Goal: Task Accomplishment & Management: Use online tool/utility

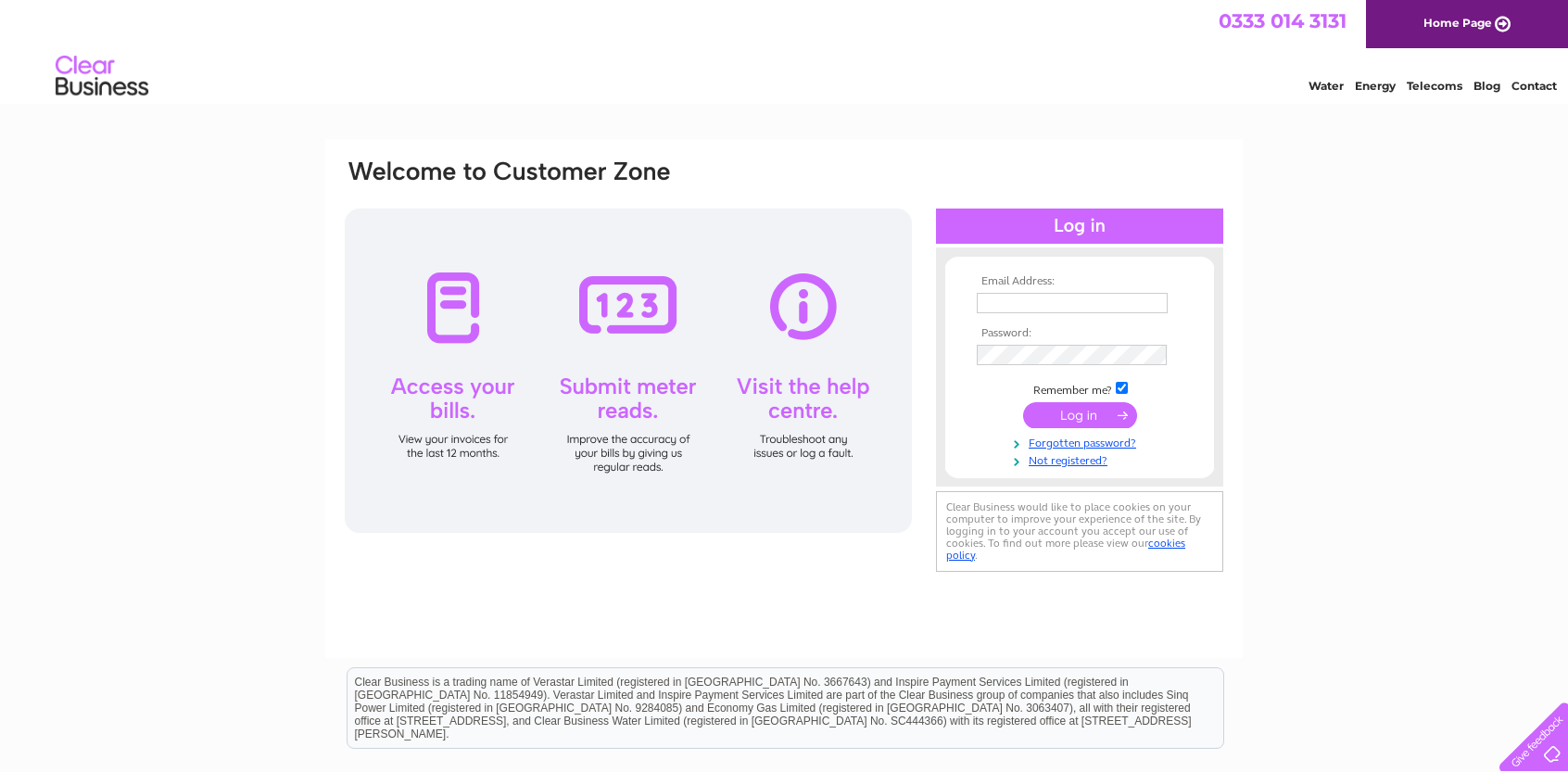
click at [999, 305] on input "text" at bounding box center [1071, 303] width 191 height 20
type input "secretary@falkirktrystgolfclub.com"
click at [1098, 408] on input "submit" at bounding box center [1079, 418] width 114 height 26
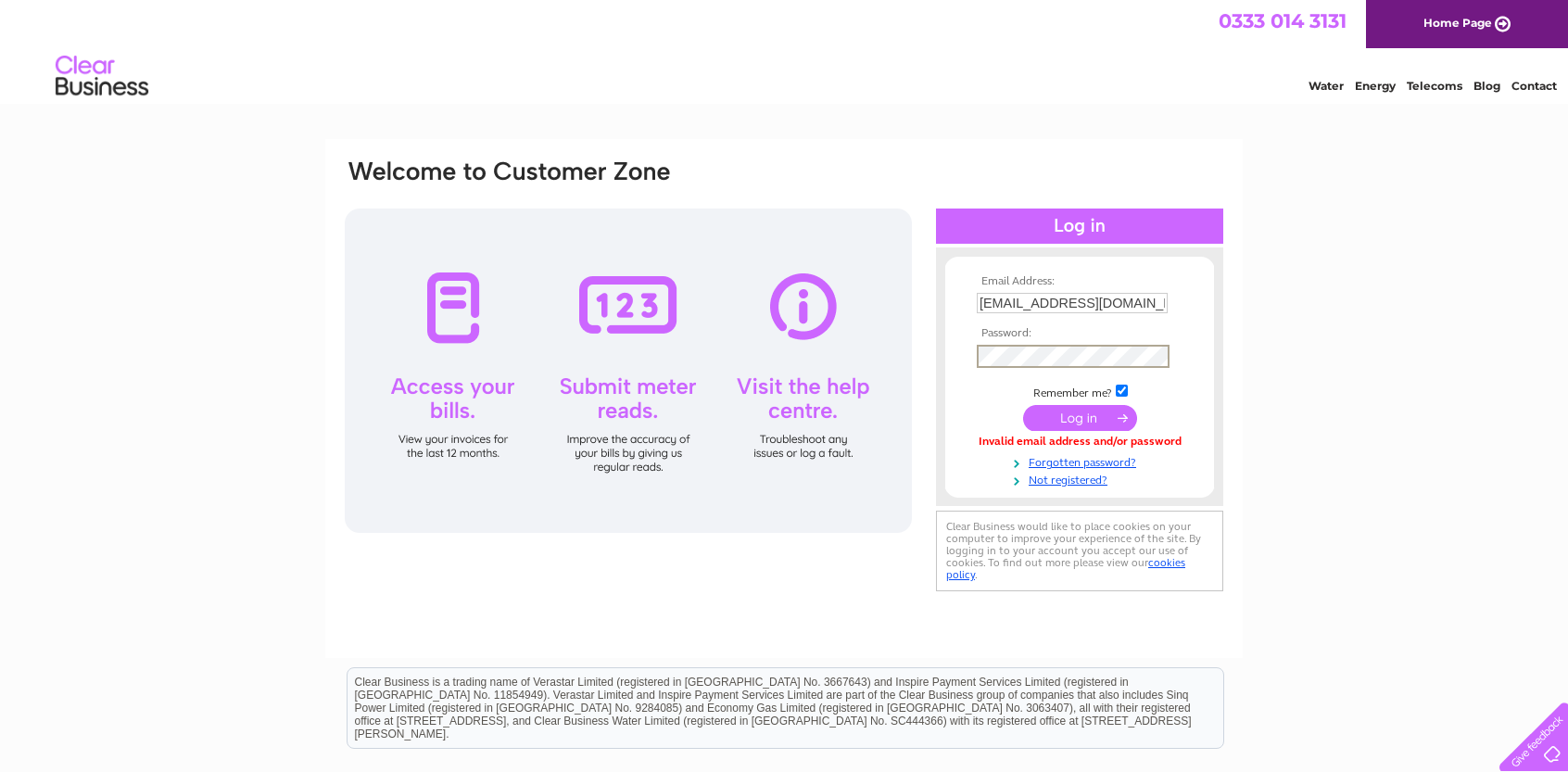
click at [1094, 423] on input "submit" at bounding box center [1079, 418] width 114 height 26
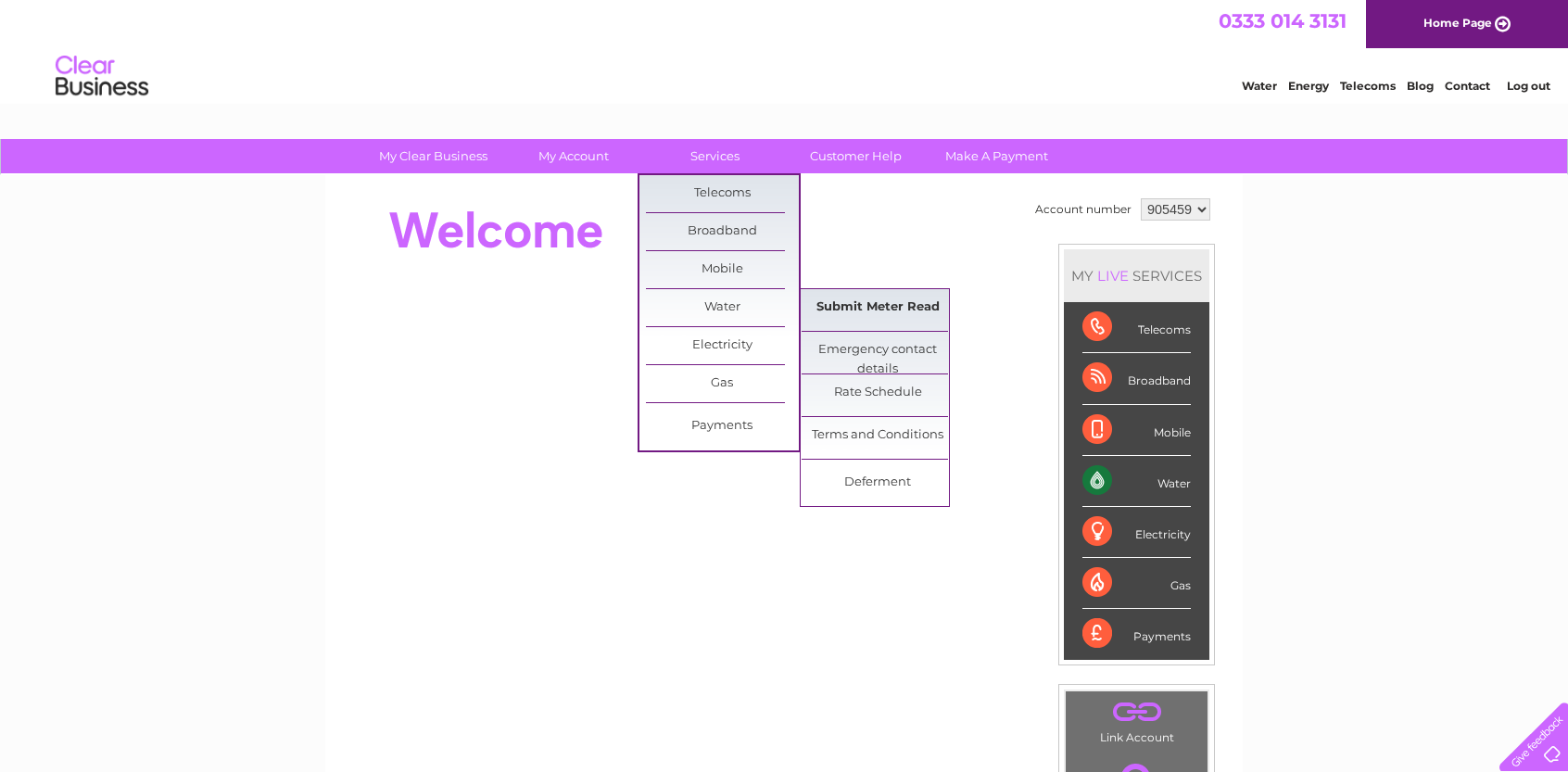
click at [859, 300] on link "Submit Meter Read" at bounding box center [877, 307] width 153 height 37
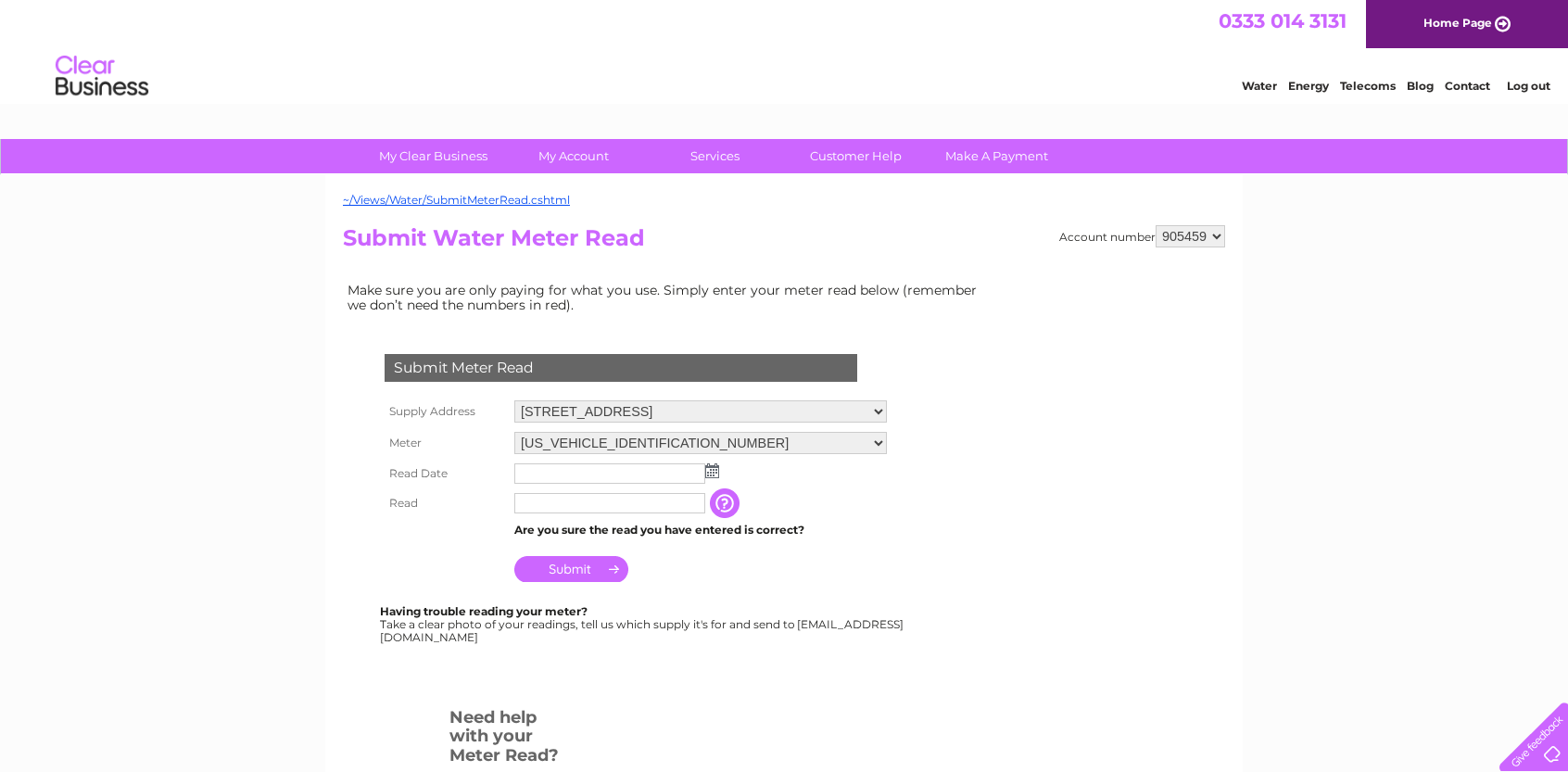
click at [712, 477] on img at bounding box center [712, 471] width 14 height 15
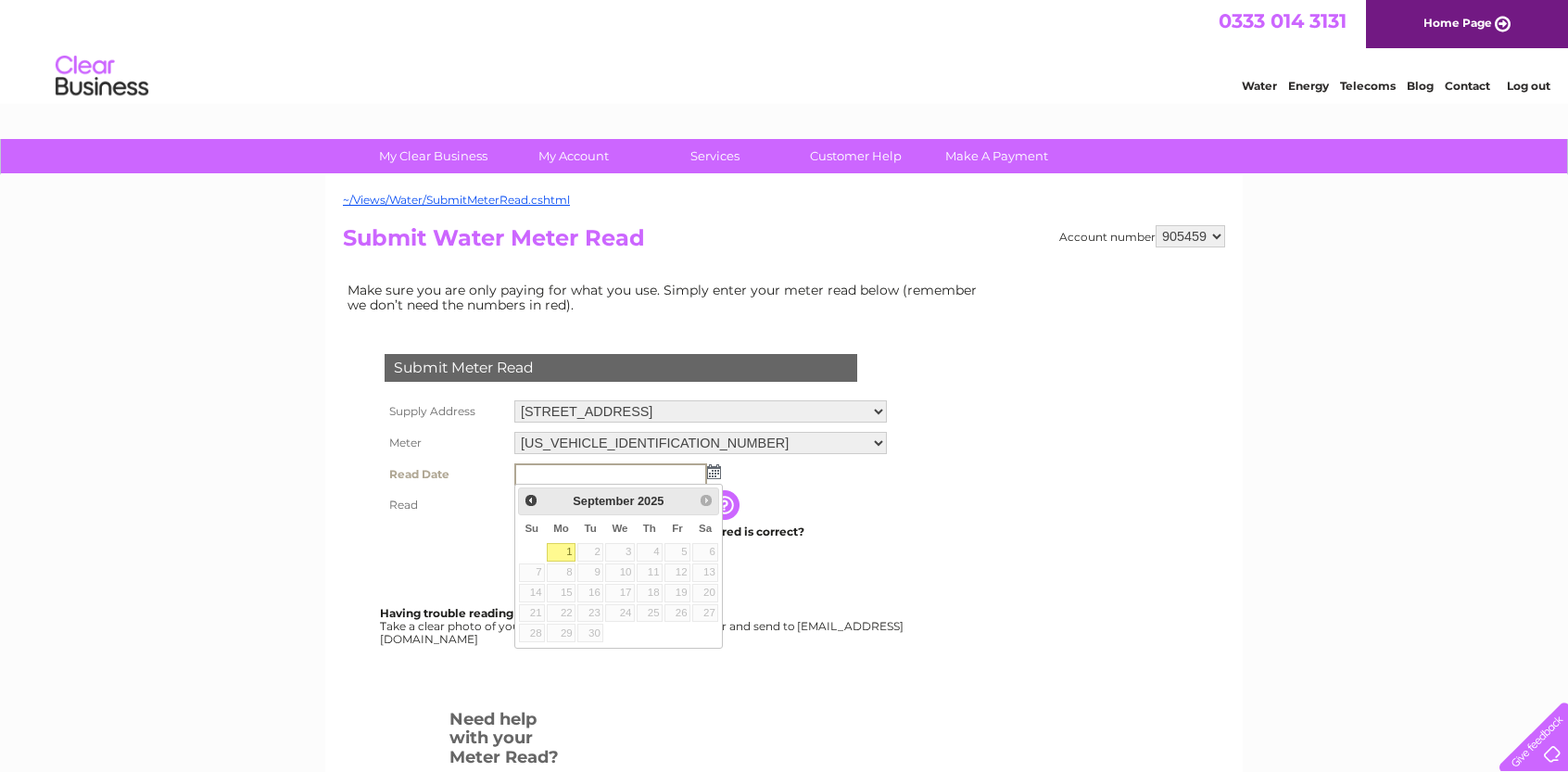
click at [568, 548] on link "1" at bounding box center [561, 552] width 29 height 19
type input "2025/09/01"
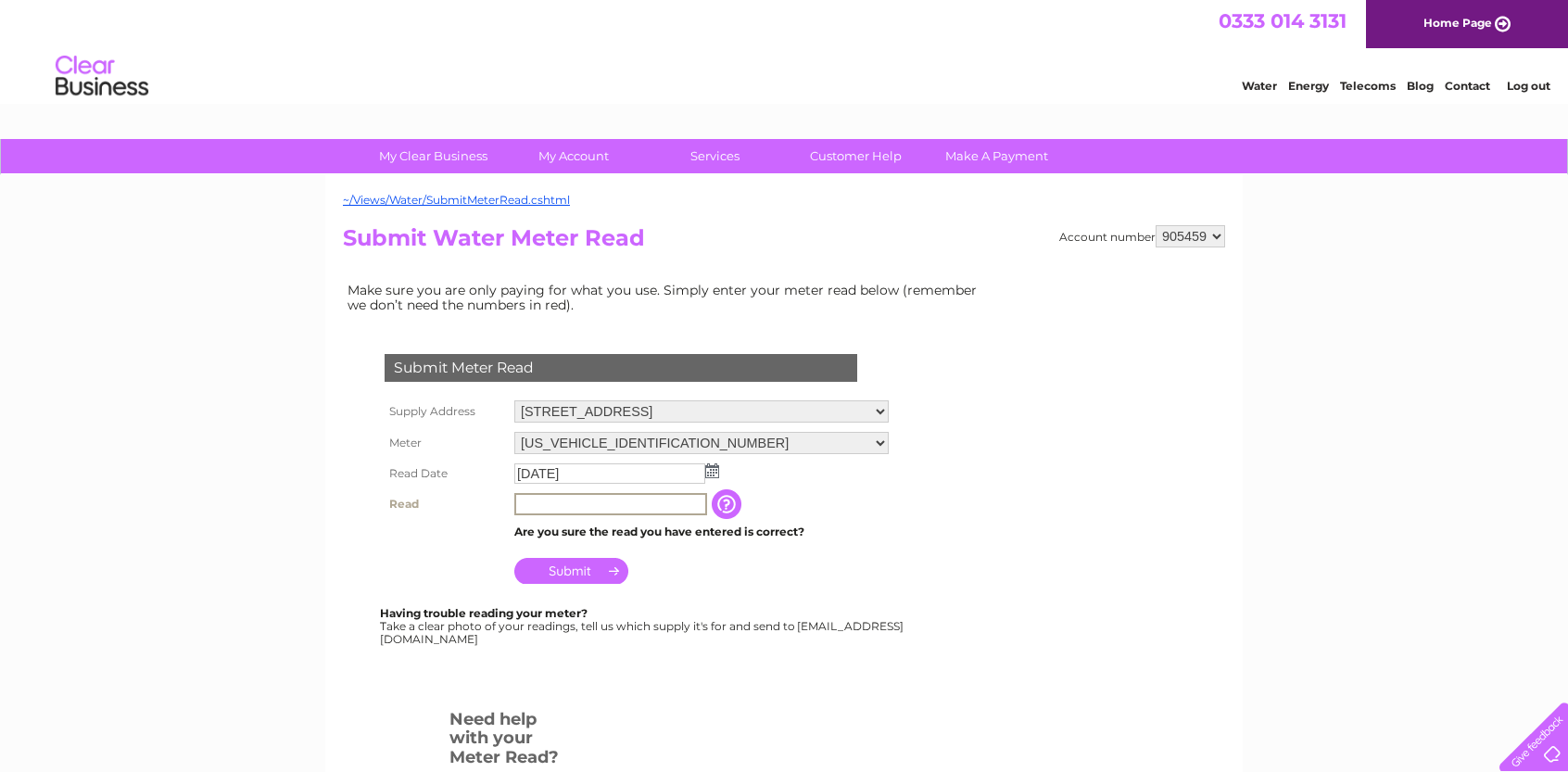
click at [547, 509] on input "text" at bounding box center [611, 504] width 193 height 22
type input "32219"
click at [582, 566] on input "Submit" at bounding box center [572, 571] width 114 height 26
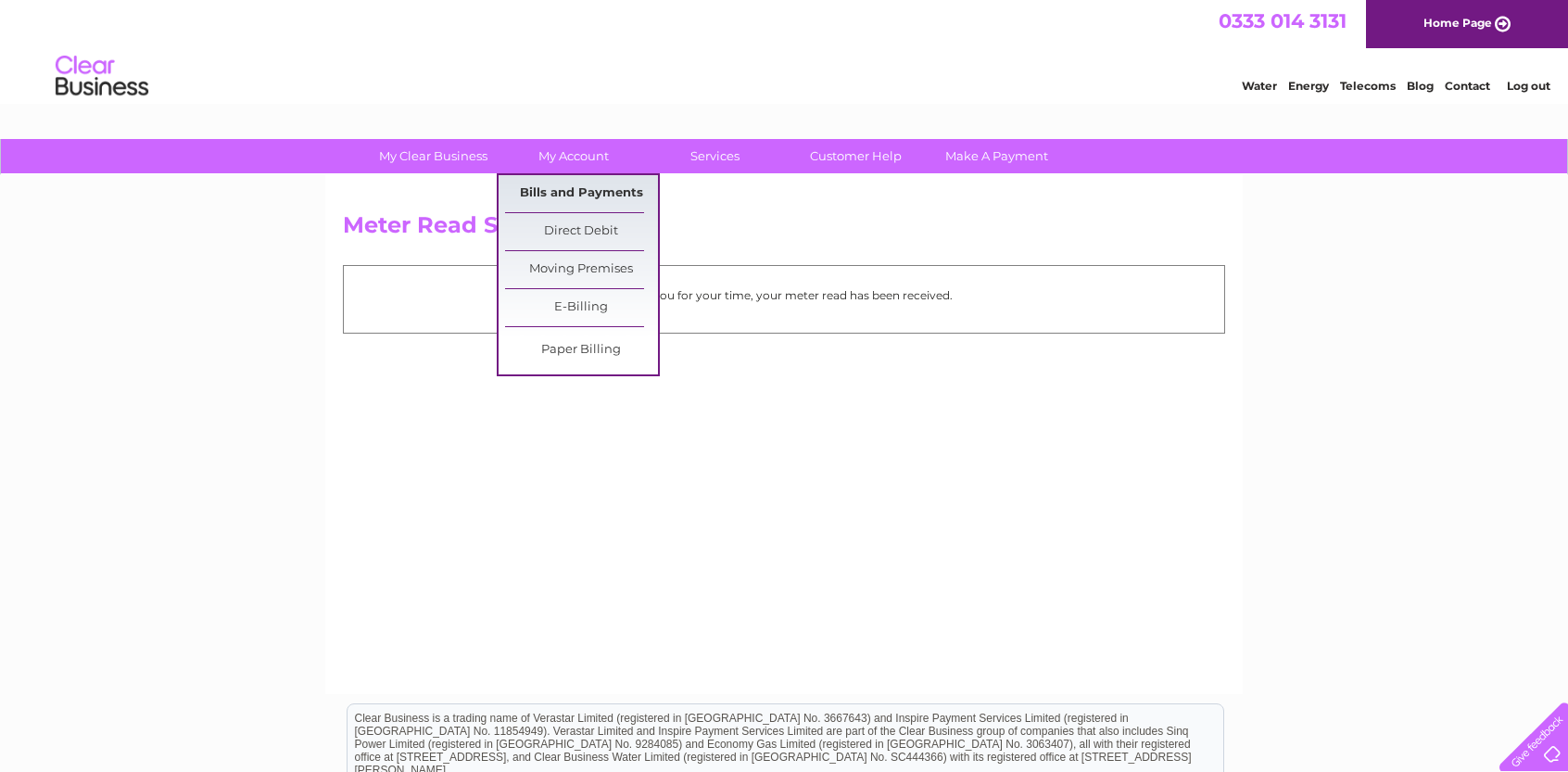
click at [562, 183] on link "Bills and Payments" at bounding box center [581, 193] width 153 height 37
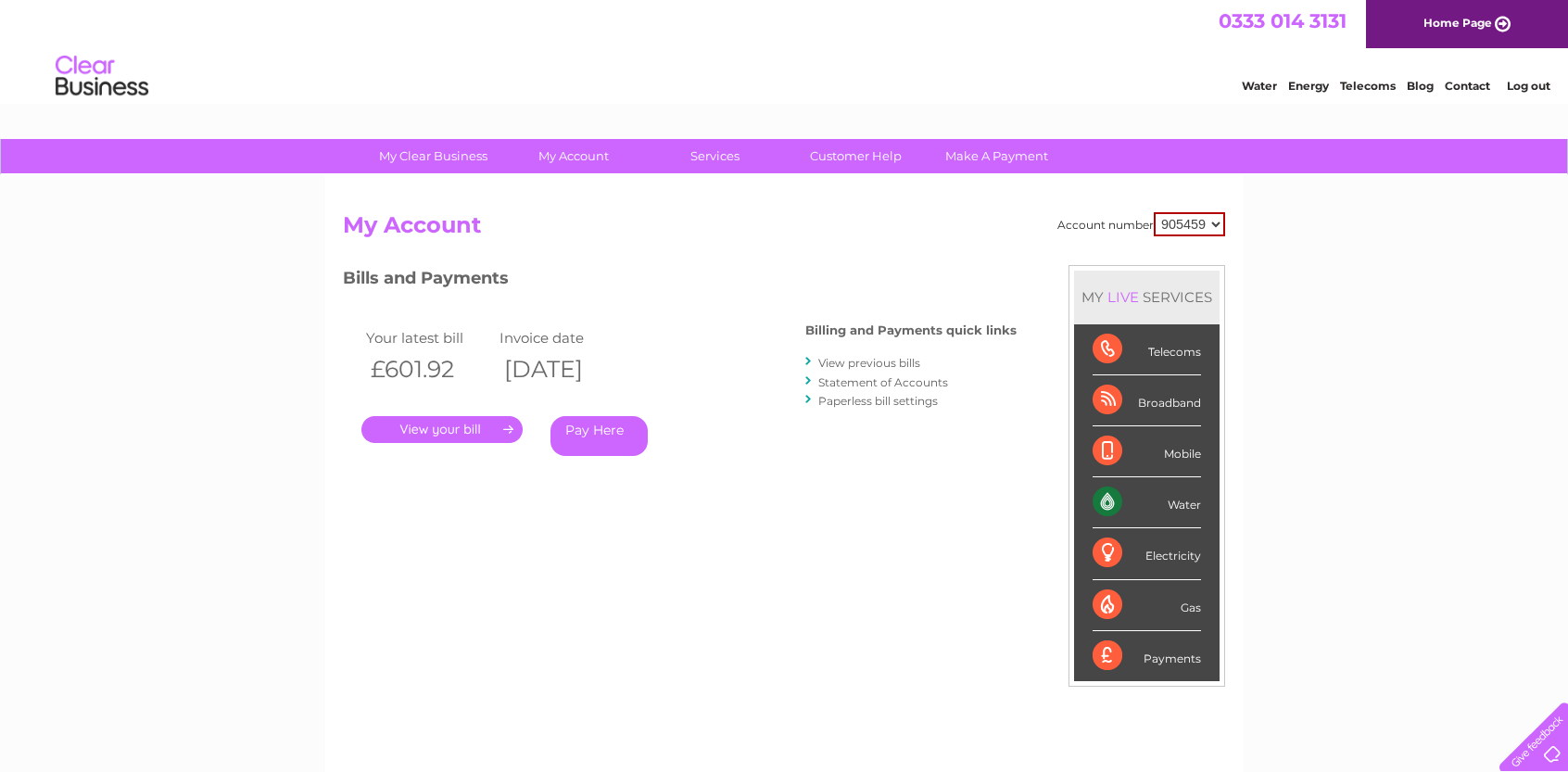
click at [431, 430] on link "." at bounding box center [442, 429] width 161 height 27
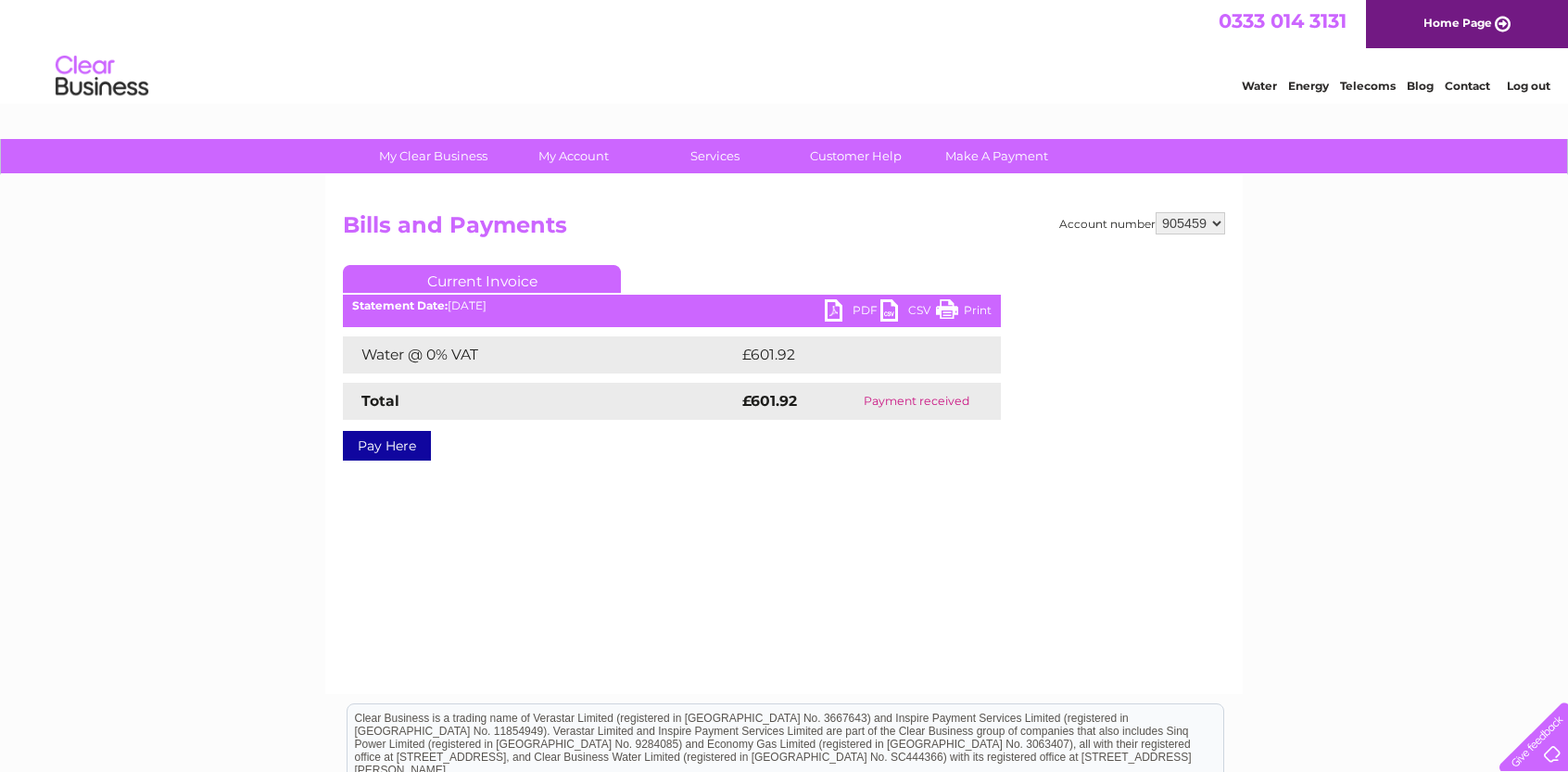
click at [841, 302] on link "PDF" at bounding box center [852, 312] width 56 height 27
